Goal: Task Accomplishment & Management: Use online tool/utility

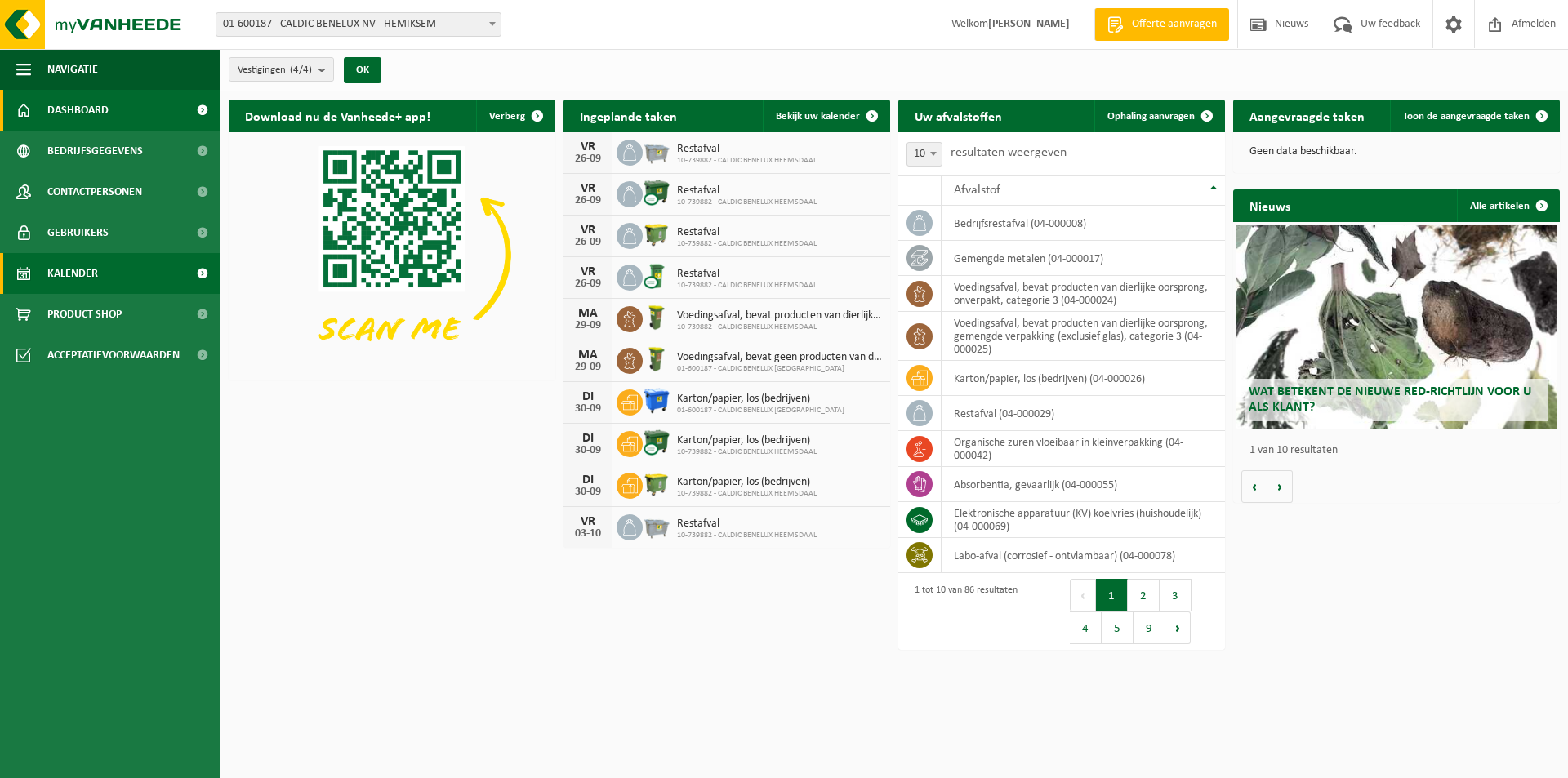
click at [101, 277] on link "Kalender" at bounding box center [110, 274] width 220 height 41
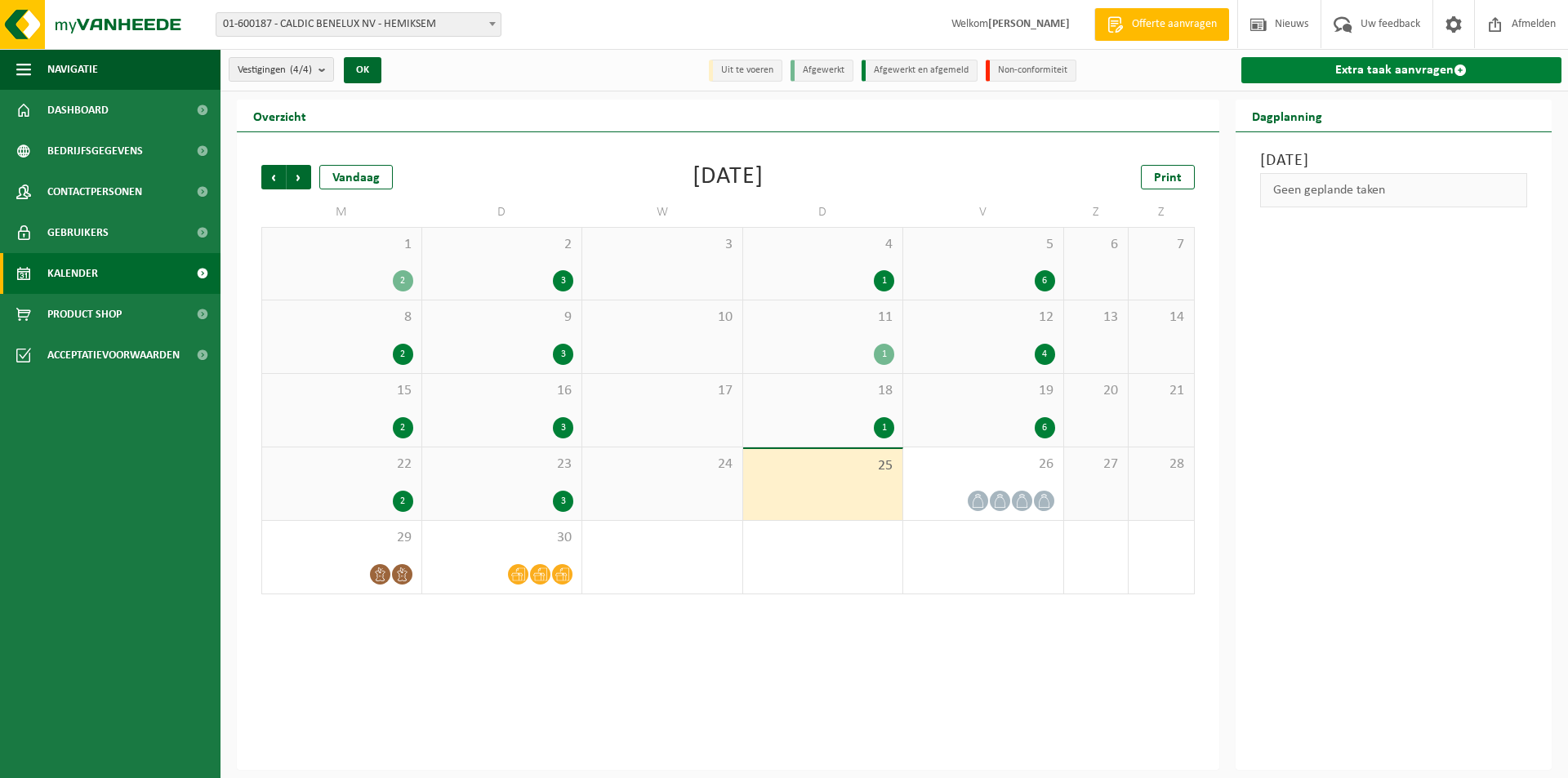
click at [1369, 73] on link "Extra taak aanvragen" at bounding box center [1402, 70] width 321 height 26
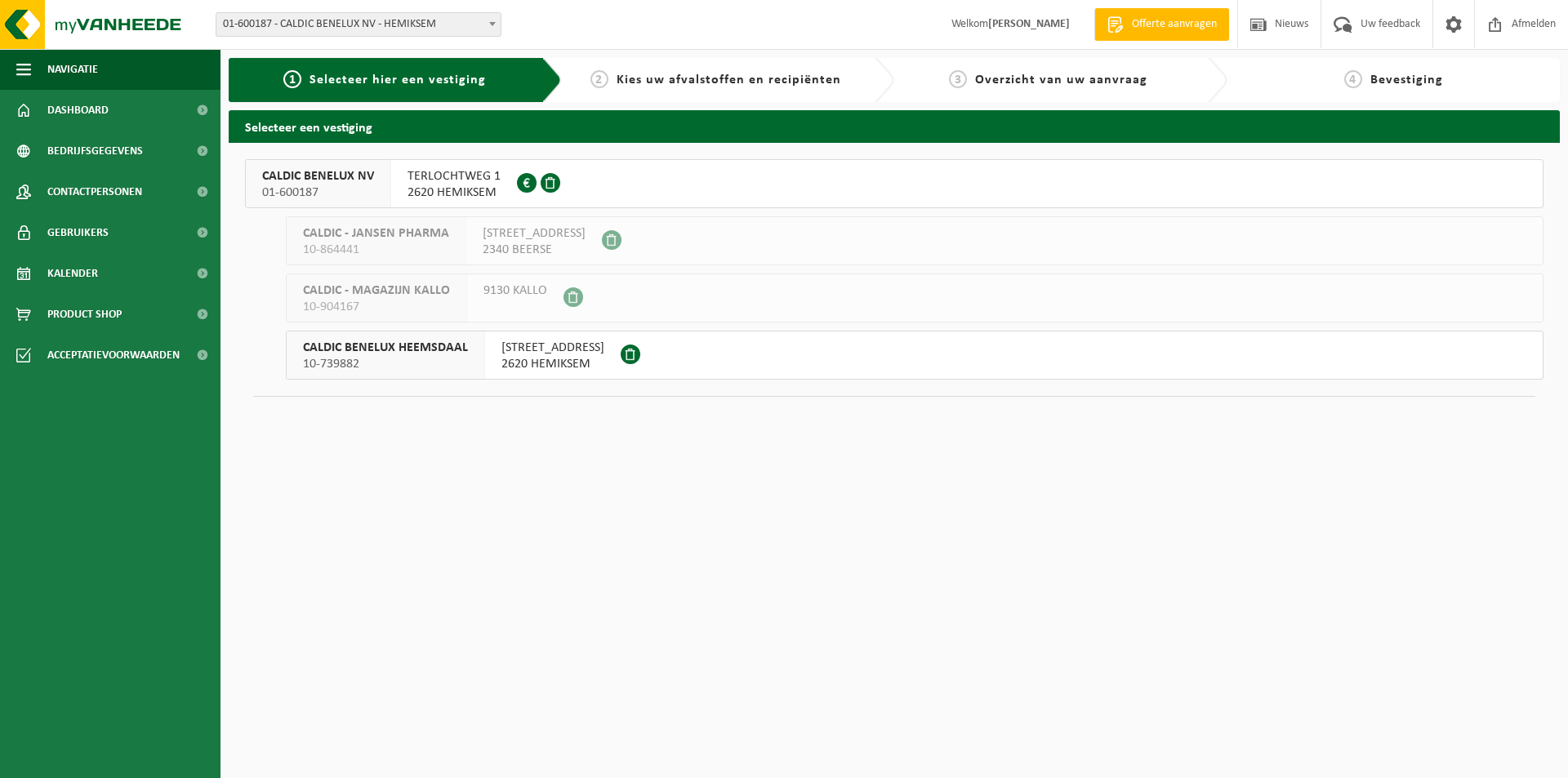
click at [385, 178] on div "CALDIC BENELUX NV 01-600187" at bounding box center [318, 184] width 145 height 47
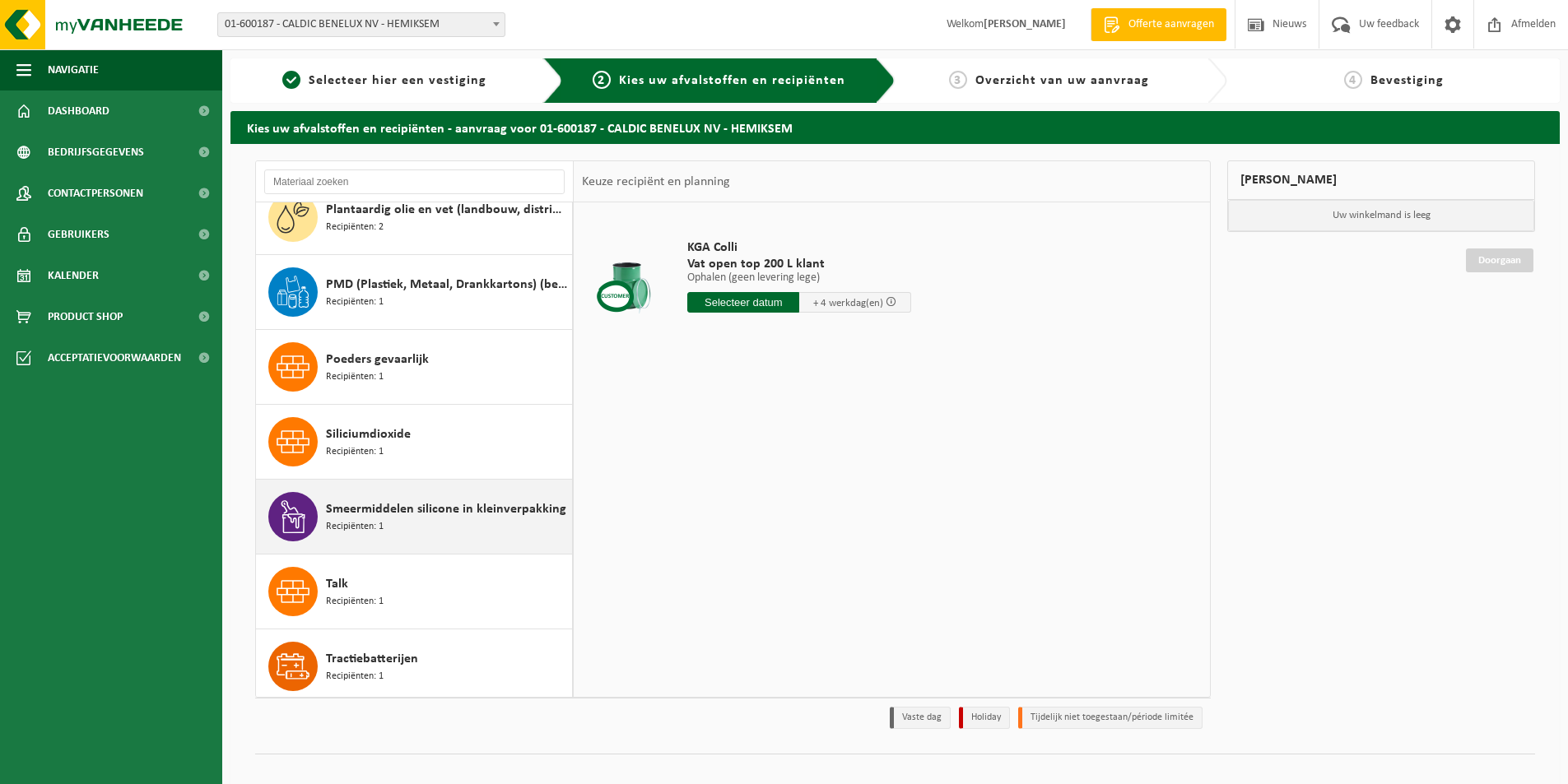
scroll to position [4898, 0]
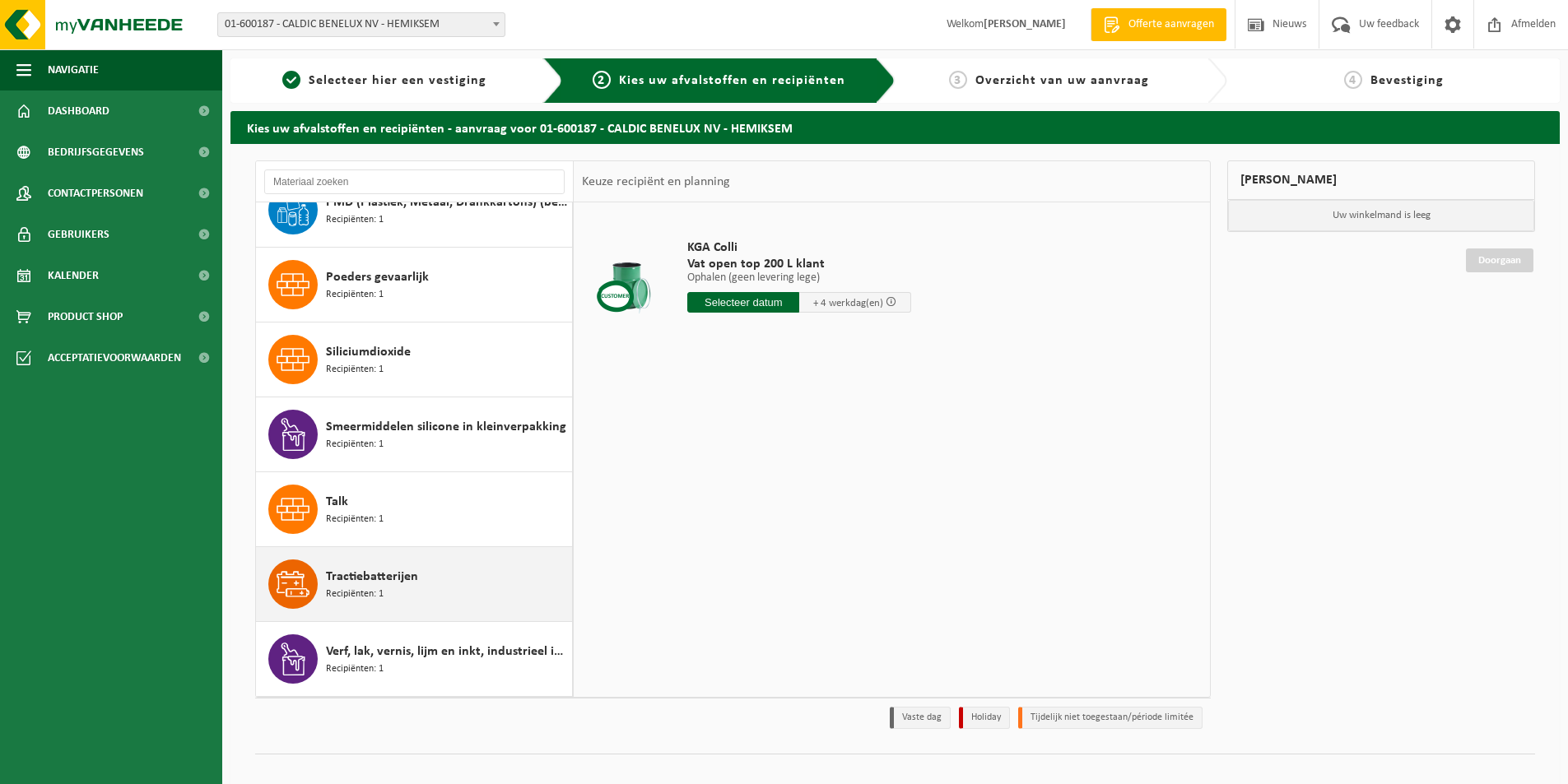
click at [375, 576] on span "Tractiebatterijen" at bounding box center [372, 577] width 93 height 19
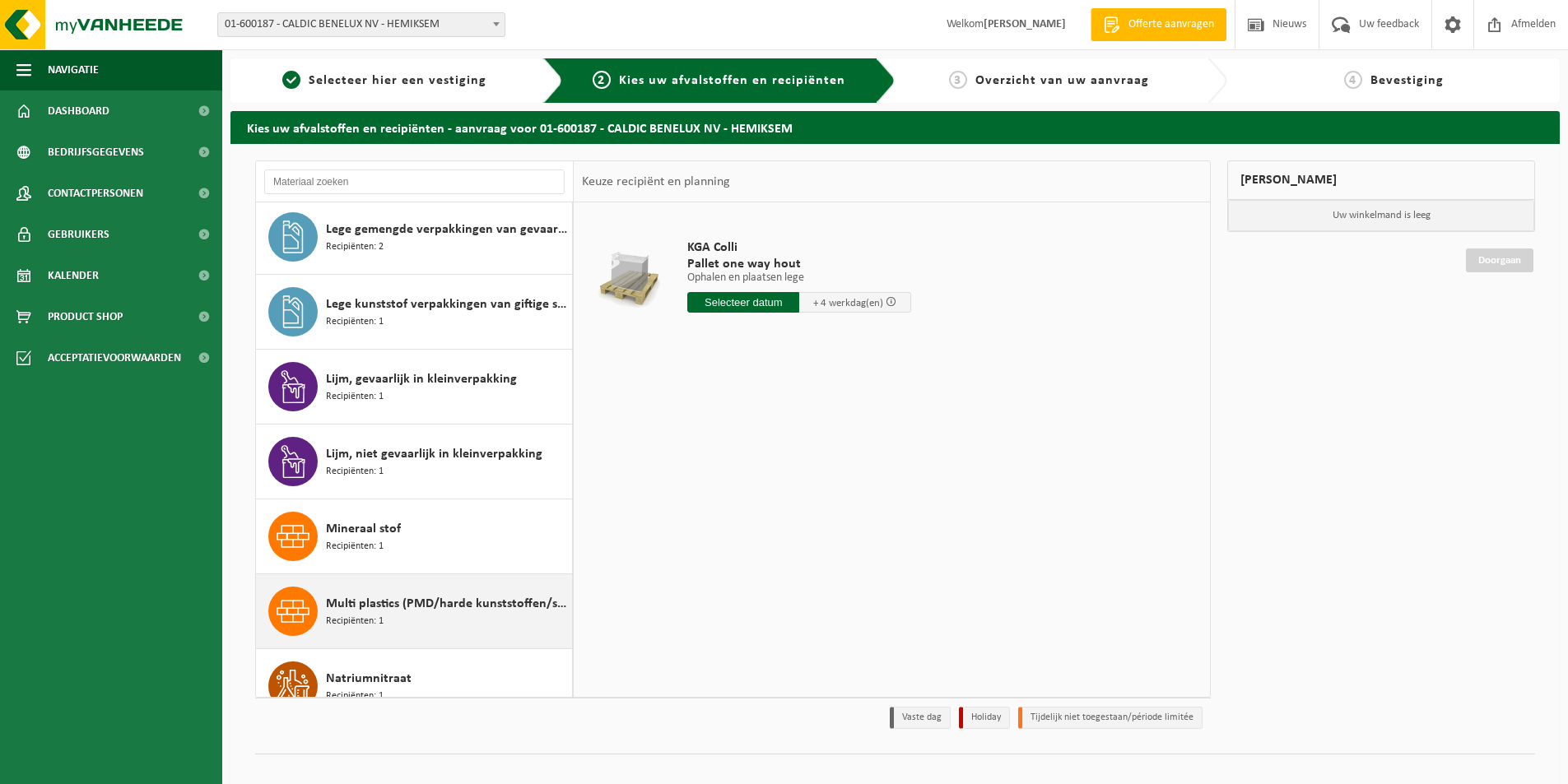
scroll to position [2609, 0]
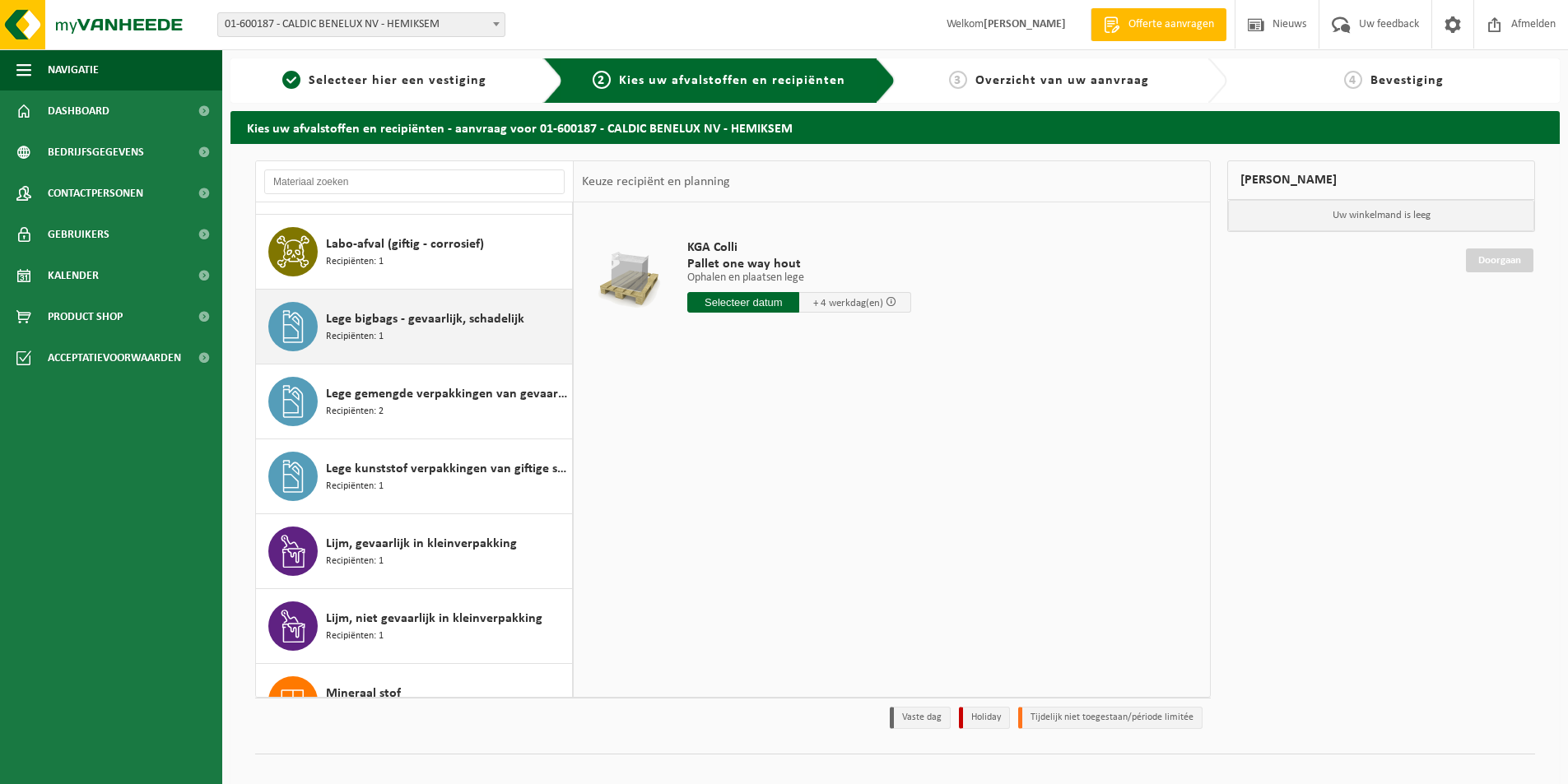
click at [417, 319] on span "Lege bigbags - gevaarlijk, schadelijk" at bounding box center [426, 319] width 199 height 19
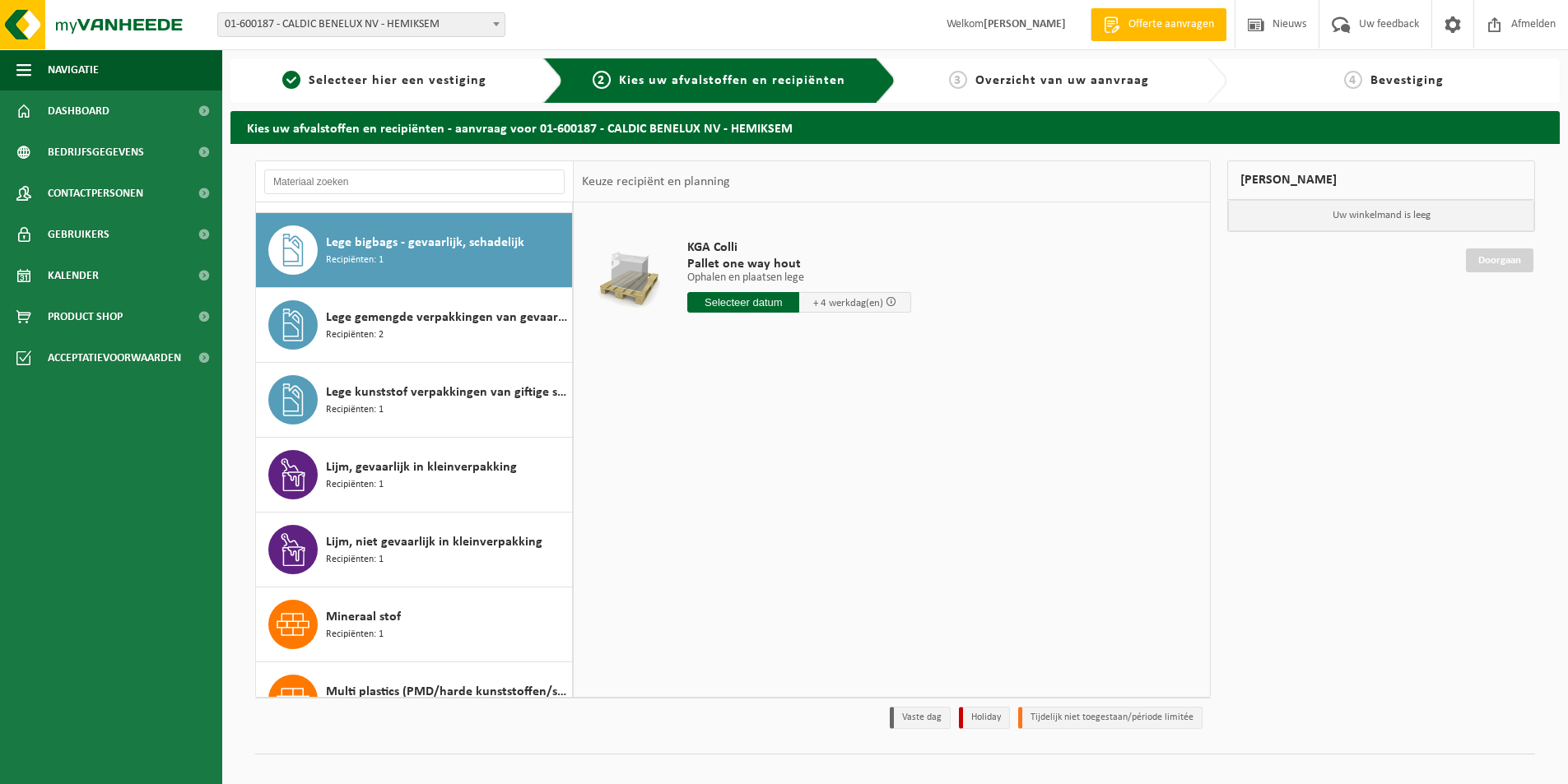
scroll to position [2697, 0]
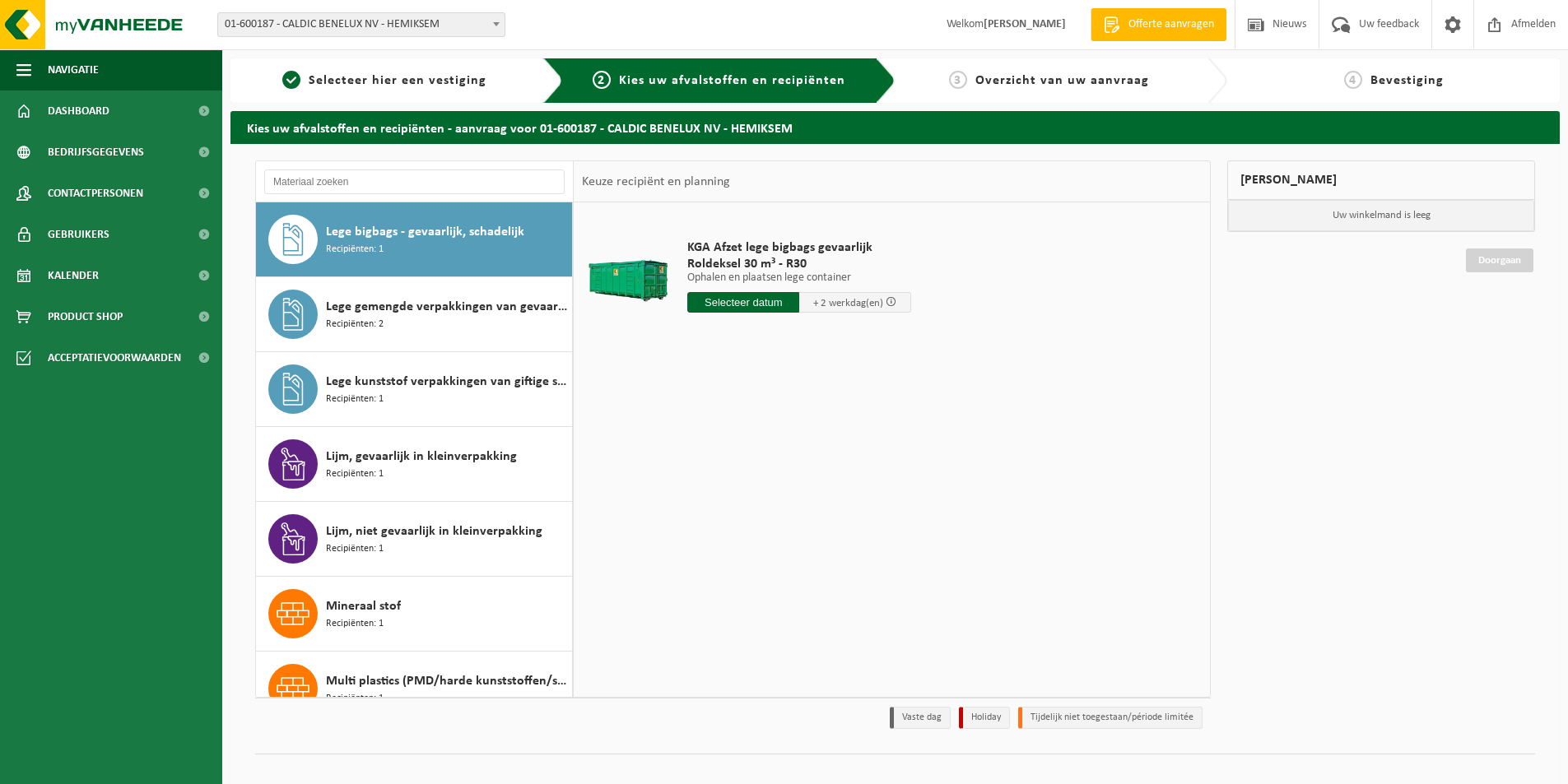
click at [767, 302] on input "text" at bounding box center [743, 302] width 112 height 20
click at [699, 504] on div "29" at bounding box center [703, 501] width 29 height 26
type input "Van 2025-09-29"
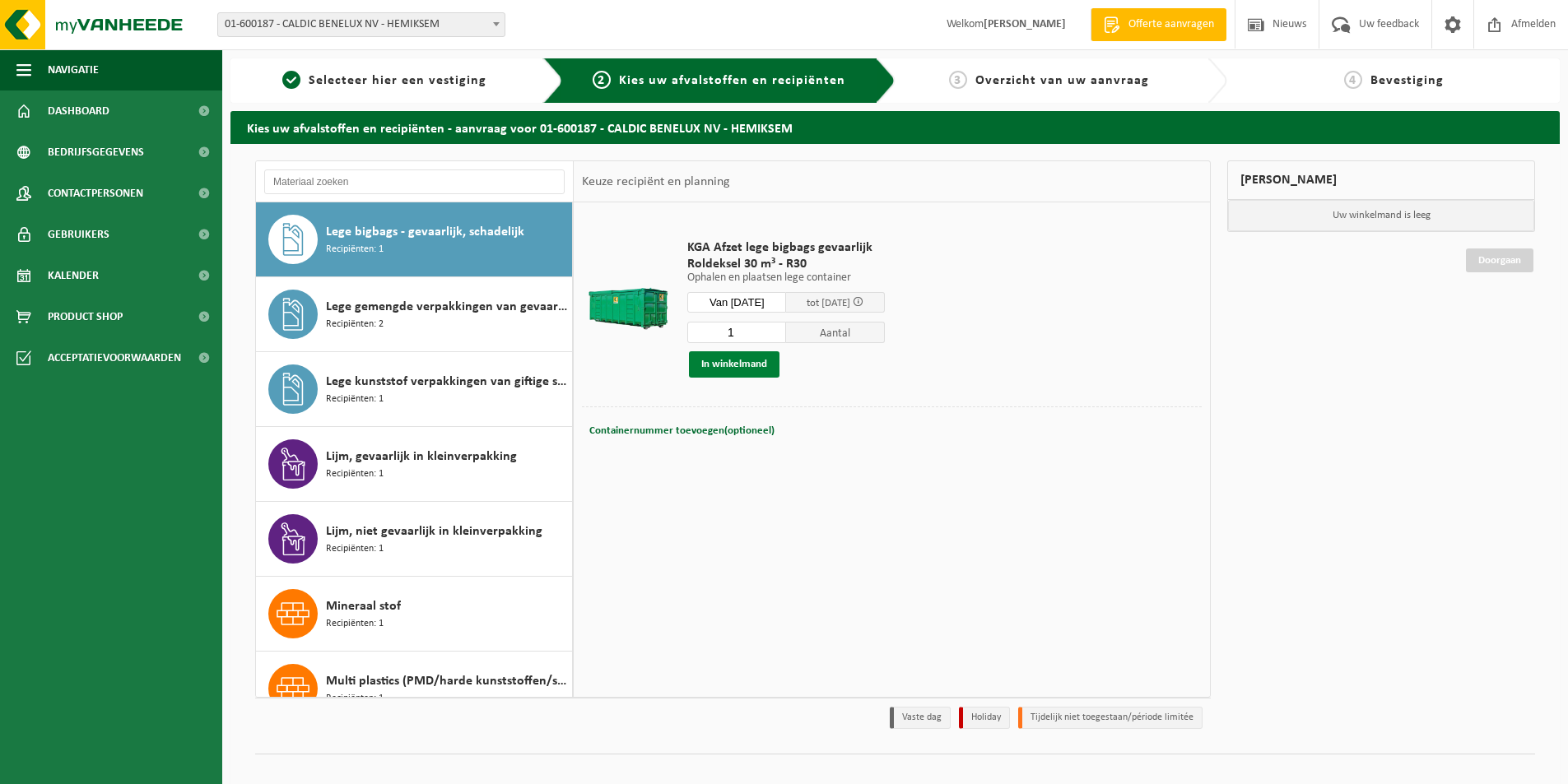
click at [741, 360] on button "In winkelmand" at bounding box center [733, 364] width 91 height 26
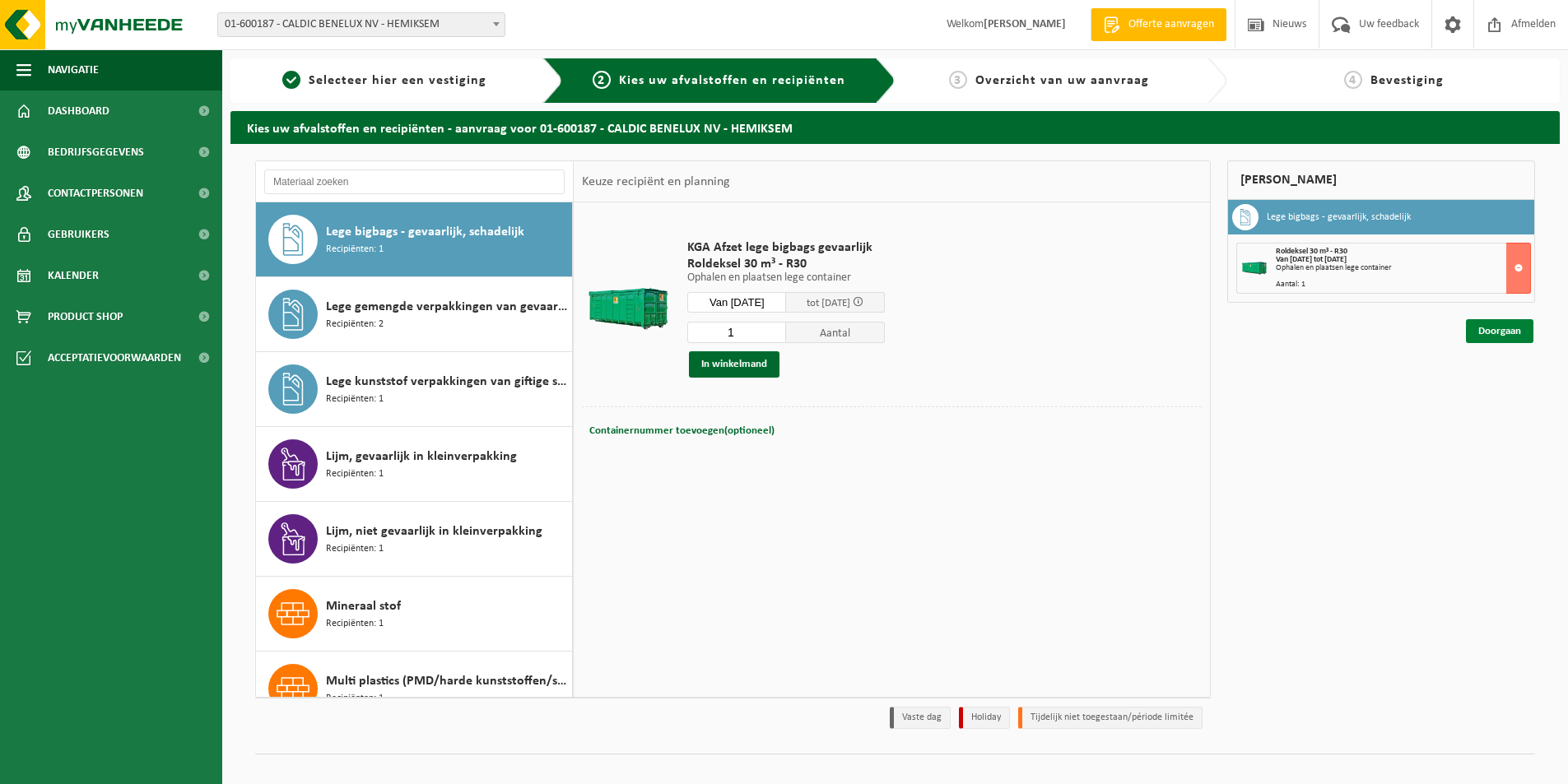
click at [1507, 336] on link "Doorgaan" at bounding box center [1499, 331] width 67 height 24
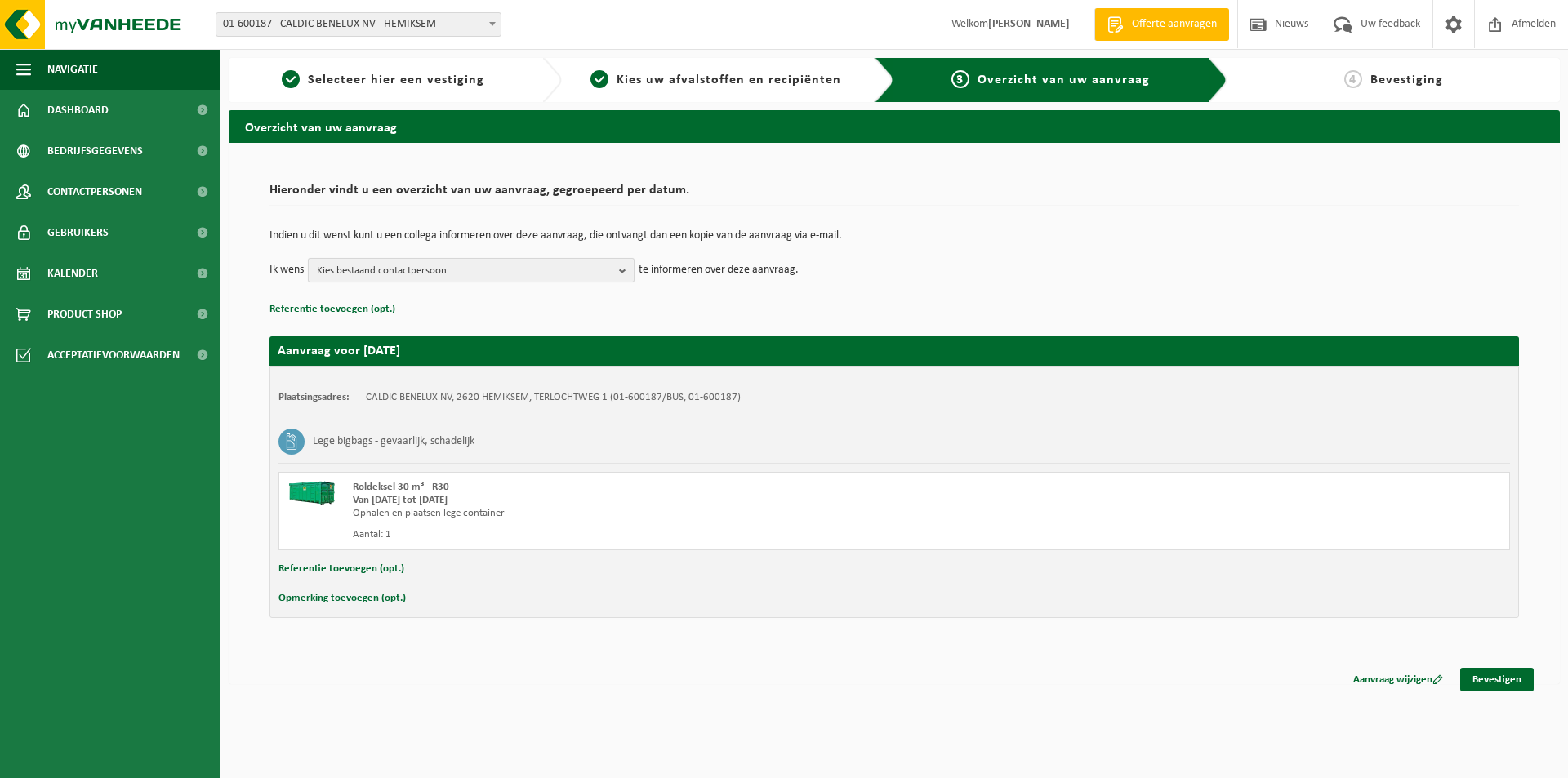
click at [626, 271] on b "button" at bounding box center [626, 271] width 14 height 23
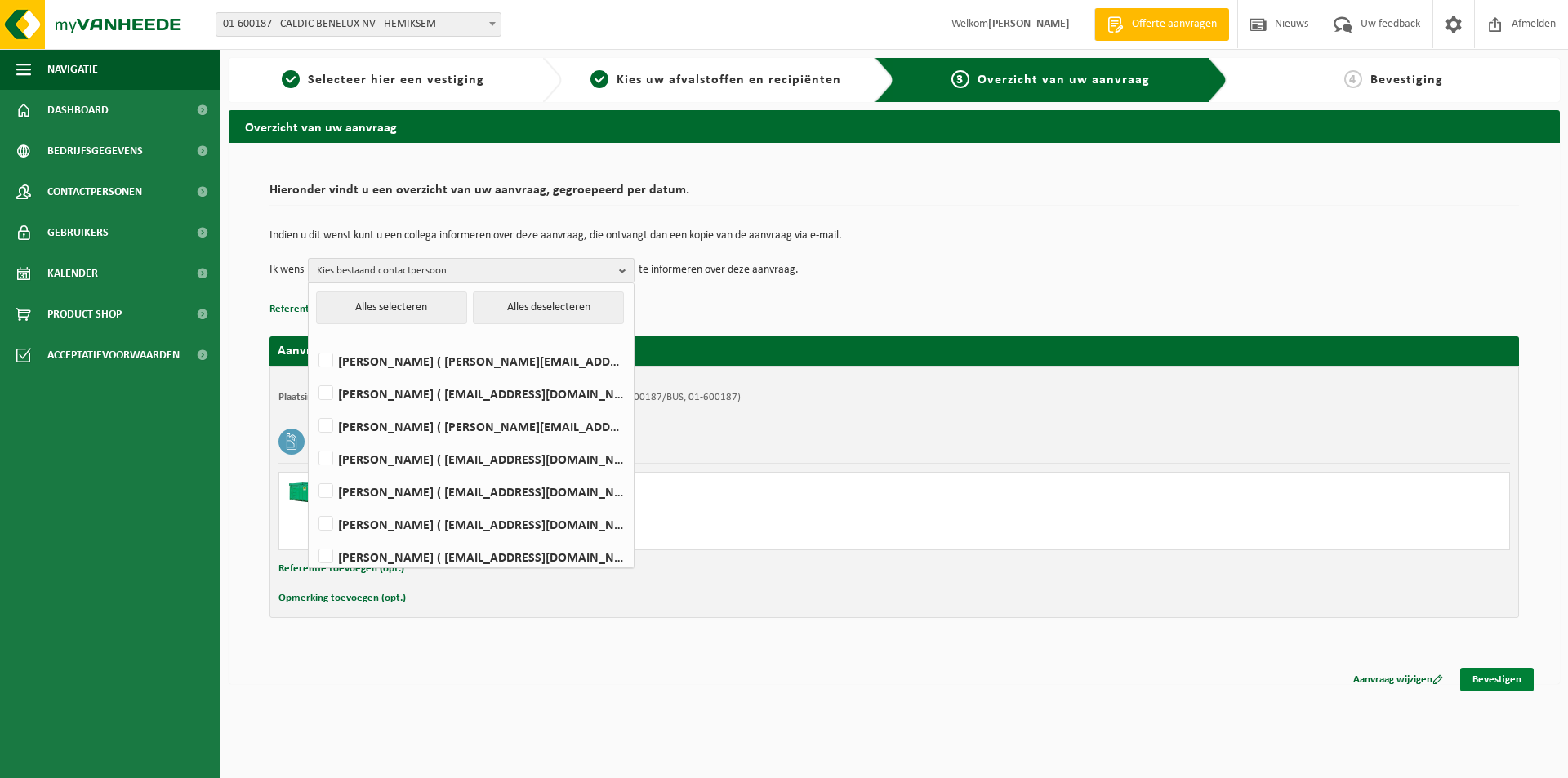
click at [1498, 686] on link "Bevestigen" at bounding box center [1497, 679] width 73 height 24
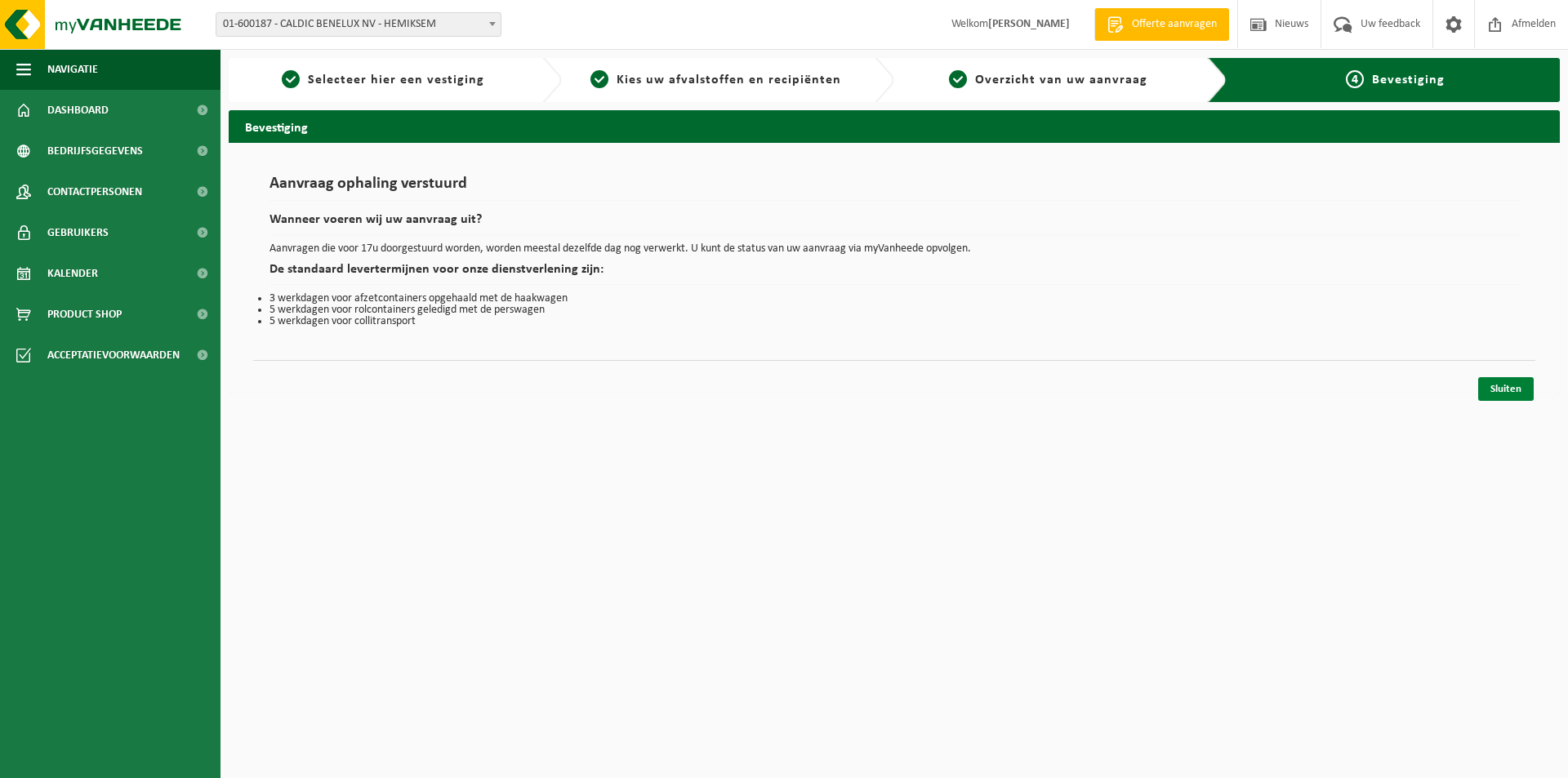
click at [1510, 390] on link "Sluiten" at bounding box center [1505, 389] width 55 height 24
